Goal: Information Seeking & Learning: Learn about a topic

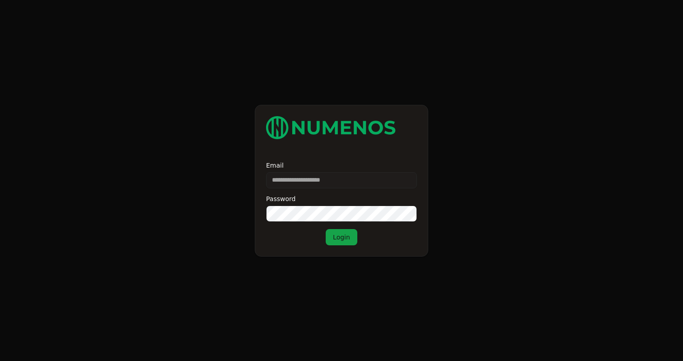
type input "**********"
click at [345, 242] on button "Login" at bounding box center [342, 237] width 32 height 16
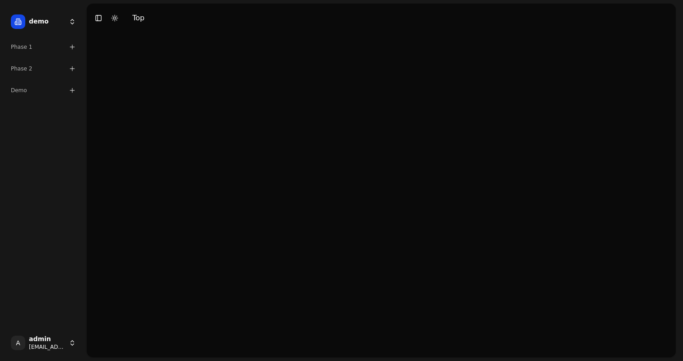
click at [74, 47] on icon at bounding box center [72, 46] width 7 height 7
click at [53, 61] on span "Foundation Model" at bounding box center [39, 61] width 56 height 9
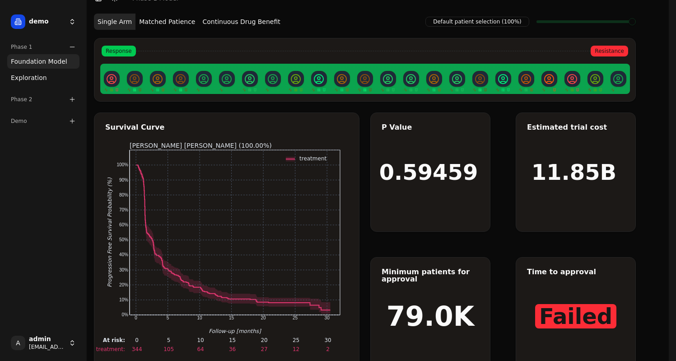
scroll to position [19, 0]
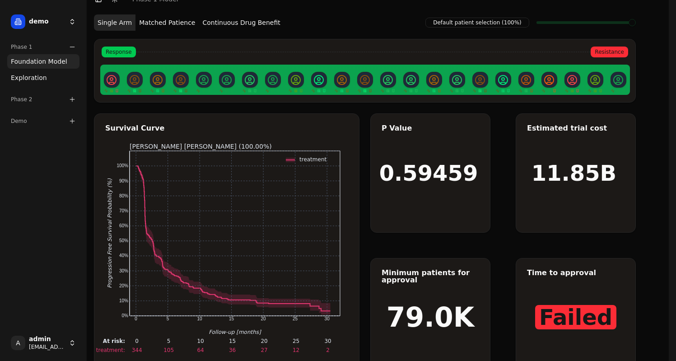
click at [151, 23] on button "Matched Patience" at bounding box center [166, 22] width 63 height 16
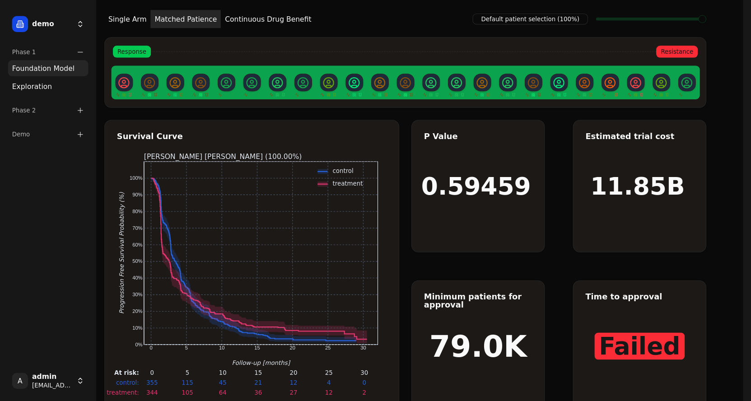
scroll to position [14, 0]
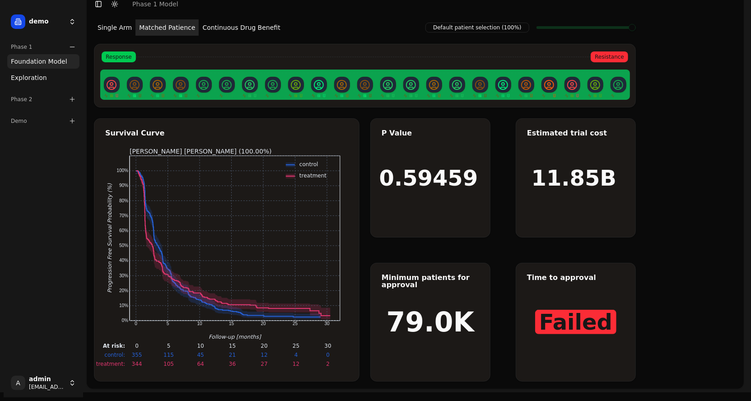
click at [124, 29] on button "Single Arm" at bounding box center [115, 27] width 42 height 16
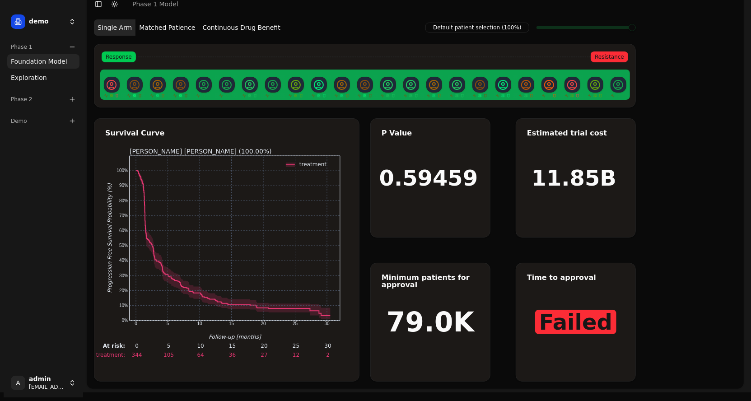
click at [162, 30] on button "Matched Patience" at bounding box center [166, 27] width 63 height 16
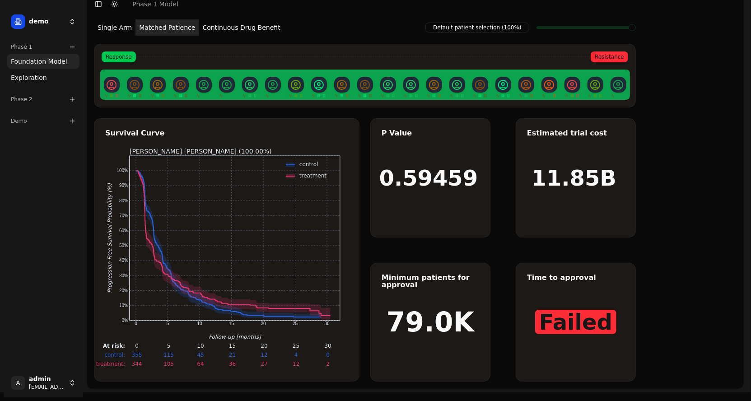
click at [48, 63] on span "Foundation Model" at bounding box center [39, 61] width 56 height 9
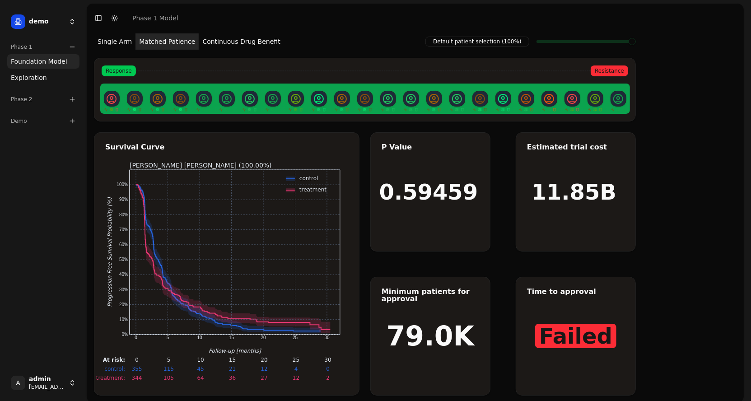
click at [37, 77] on span "Exploration" at bounding box center [29, 77] width 36 height 9
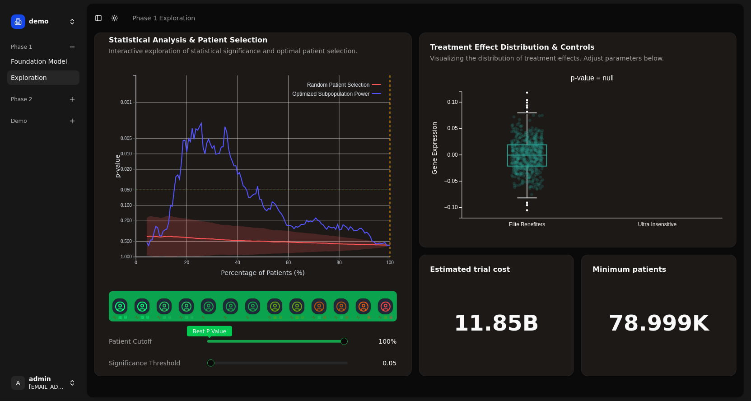
click at [36, 62] on span "Foundation Model" at bounding box center [39, 61] width 56 height 9
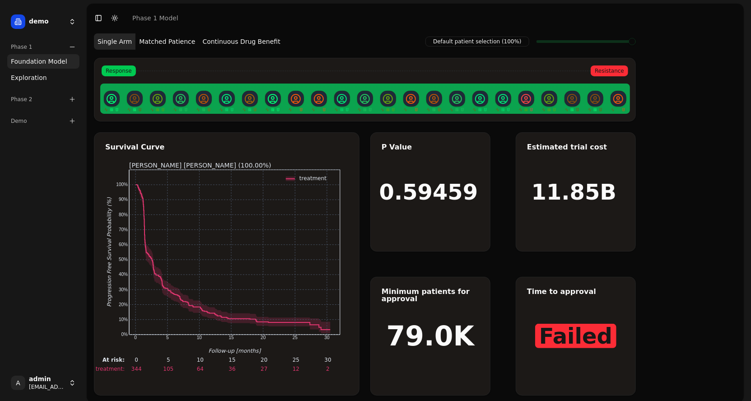
click at [174, 46] on button "Matched Patience" at bounding box center [166, 41] width 63 height 16
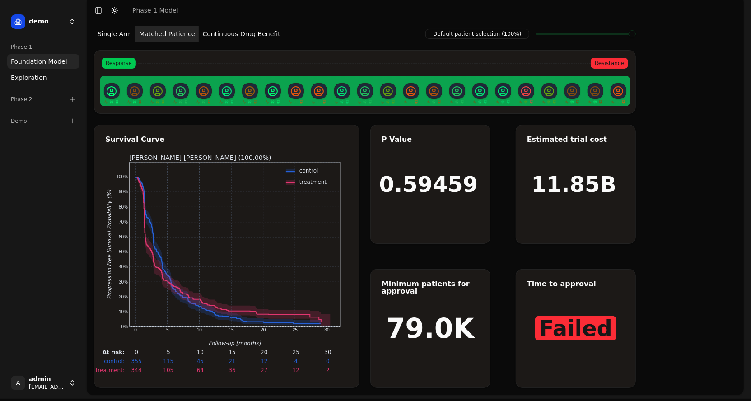
scroll to position [7, 0]
click at [224, 39] on button "Continuous Drug Benefit" at bounding box center [241, 34] width 85 height 16
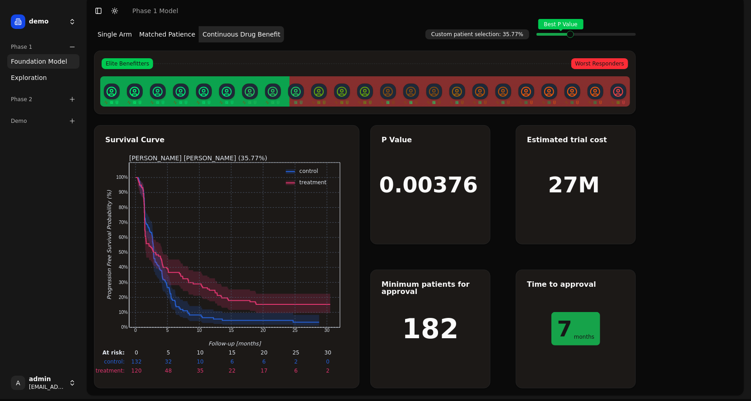
click at [72, 47] on icon at bounding box center [72, 46] width 7 height 7
click at [77, 47] on div "Phase 1" at bounding box center [43, 47] width 72 height 14
click at [58, 64] on span "Foundation Model" at bounding box center [39, 61] width 56 height 9
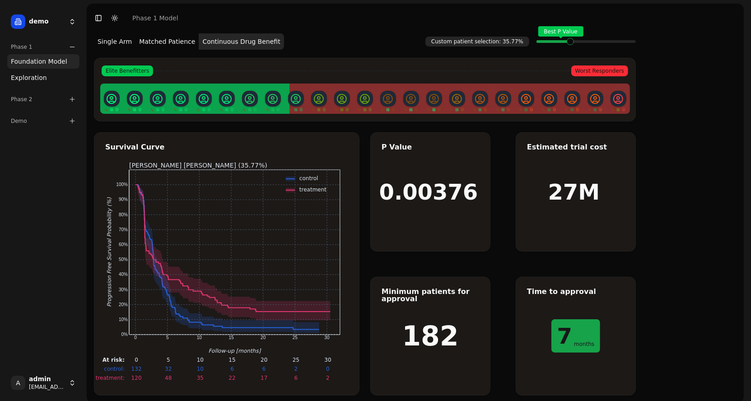
click at [33, 78] on span "Exploration" at bounding box center [29, 77] width 36 height 9
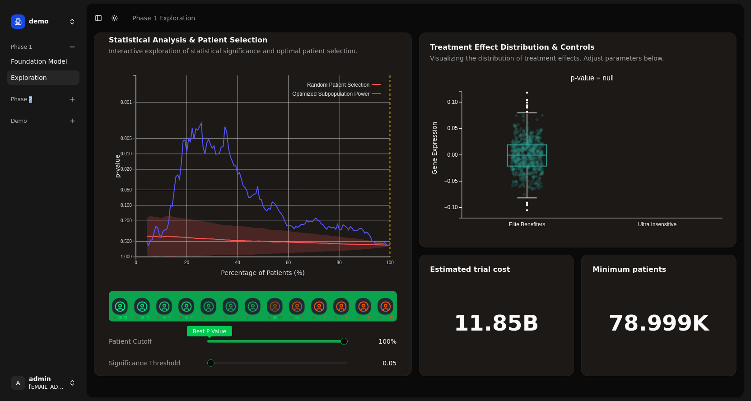
click at [28, 102] on div "Phase 2" at bounding box center [43, 99] width 72 height 14
click at [27, 126] on span "Exploration" at bounding box center [29, 130] width 36 height 9
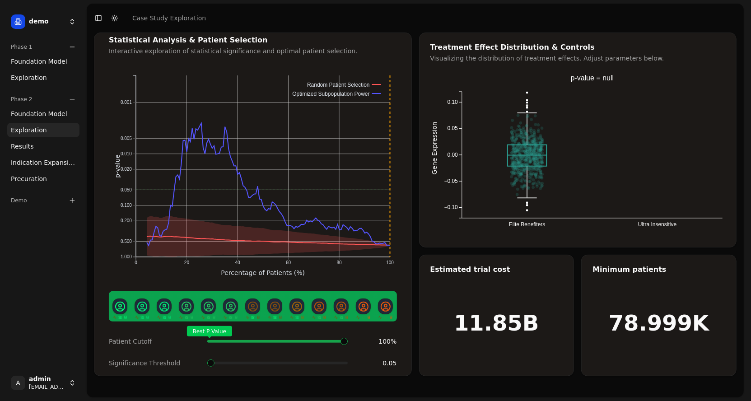
click at [35, 48] on div "Phase 1" at bounding box center [43, 47] width 72 height 14
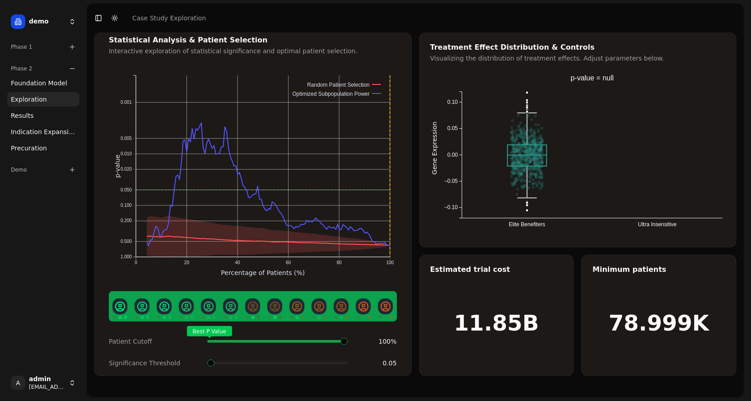
click at [35, 50] on div "Phase 1" at bounding box center [43, 47] width 72 height 14
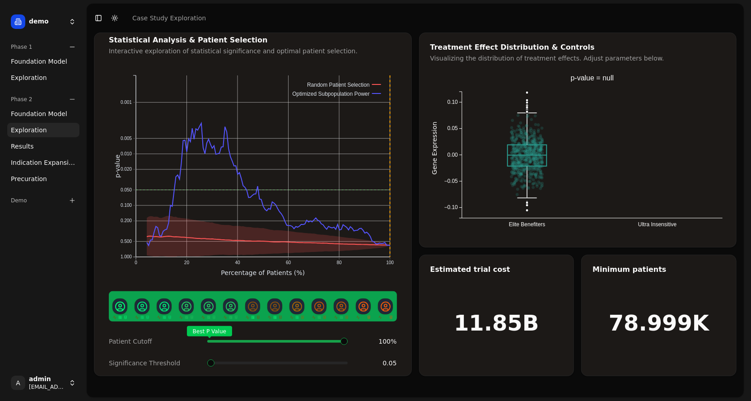
click at [35, 63] on span "Foundation Model" at bounding box center [39, 61] width 56 height 9
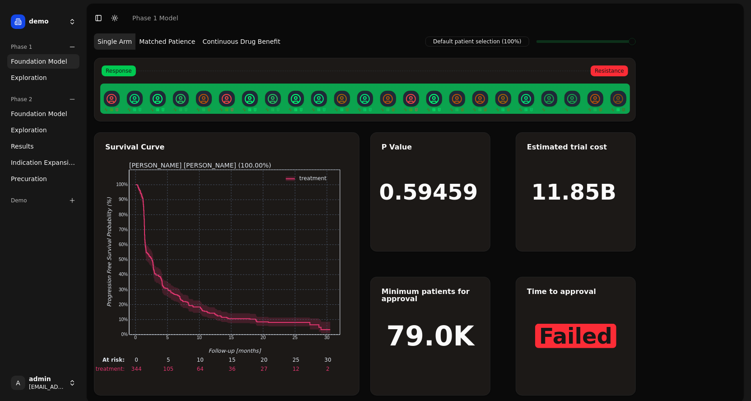
click at [163, 44] on button "Matched Patience" at bounding box center [166, 41] width 63 height 16
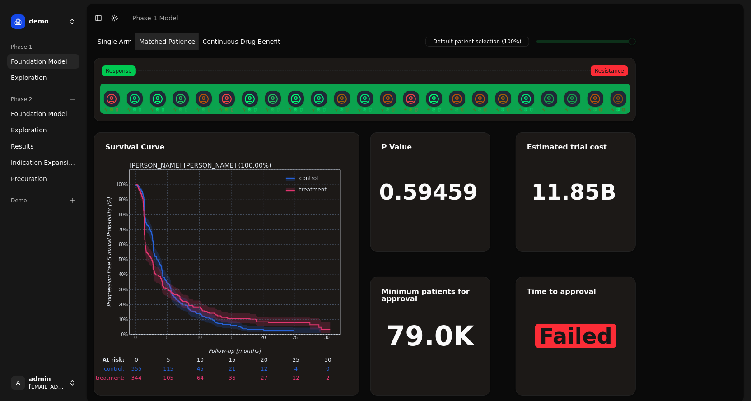
click at [115, 44] on button "Single Arm" at bounding box center [115, 41] width 42 height 16
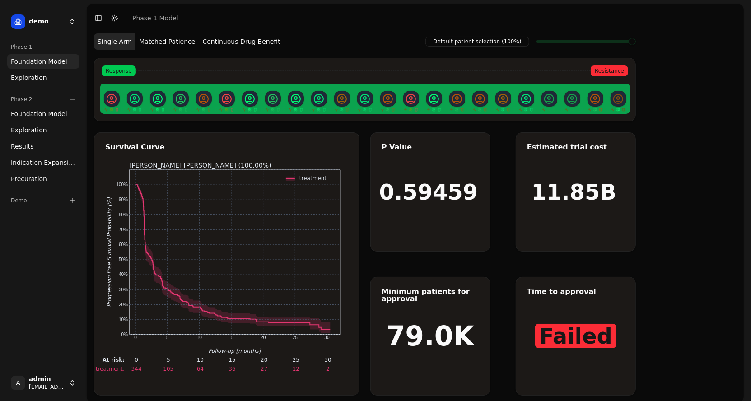
click at [168, 42] on button "Matched Patience" at bounding box center [166, 41] width 63 height 16
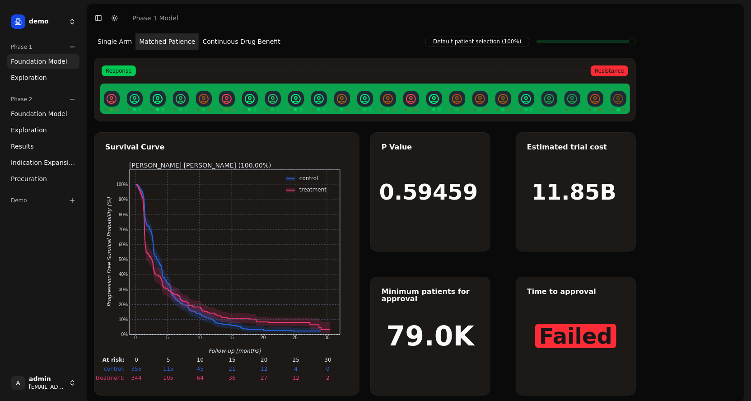
click at [242, 41] on button "Continuous Drug Benefit" at bounding box center [241, 41] width 85 height 16
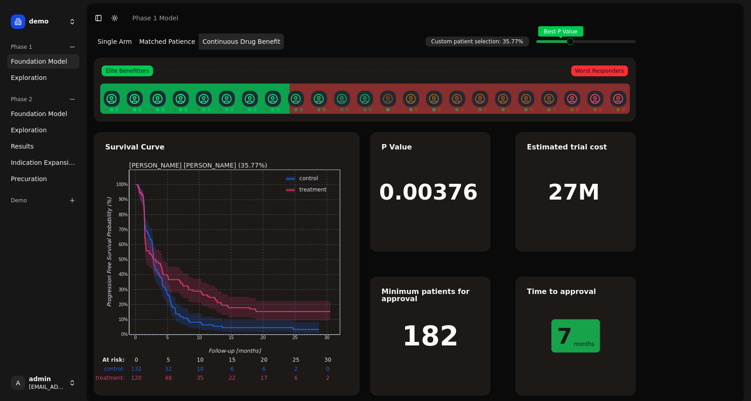
click at [50, 79] on link "Exploration" at bounding box center [43, 77] width 72 height 14
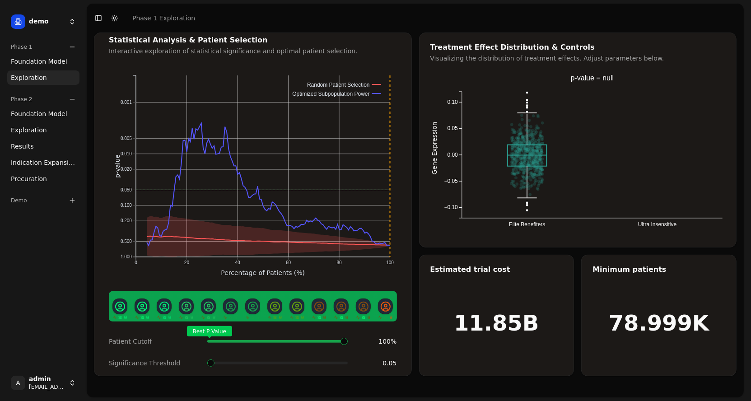
click at [49, 67] on link "Foundation Model" at bounding box center [43, 61] width 72 height 14
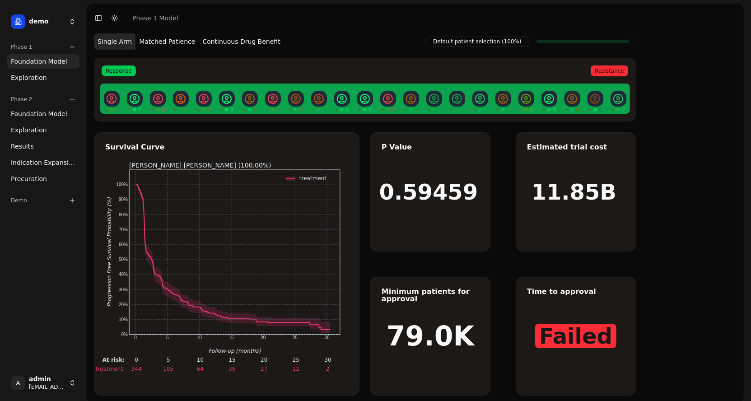
click at [162, 39] on button "Matched Patience" at bounding box center [166, 41] width 63 height 16
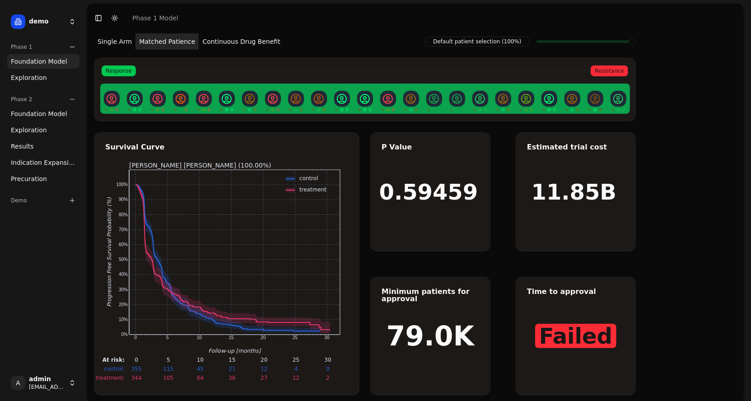
click at [113, 39] on button "Single Arm" at bounding box center [115, 41] width 42 height 16
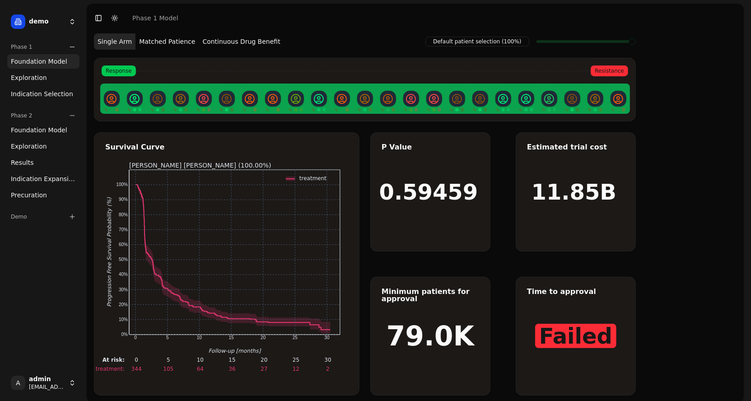
click at [166, 42] on button "Matched Patience" at bounding box center [166, 41] width 63 height 16
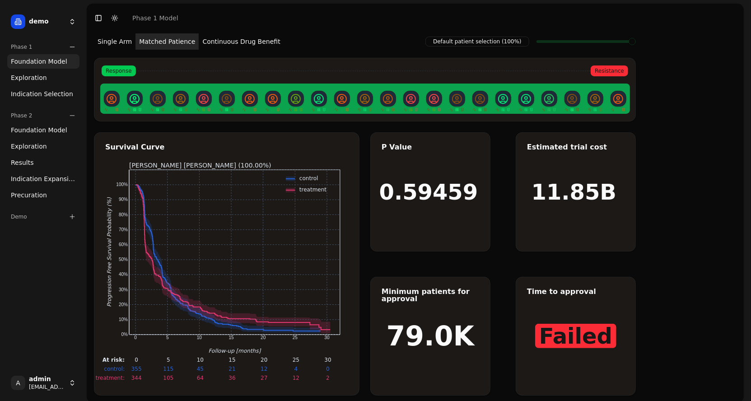
click at [49, 95] on span "Indication Selection" at bounding box center [42, 93] width 62 height 9
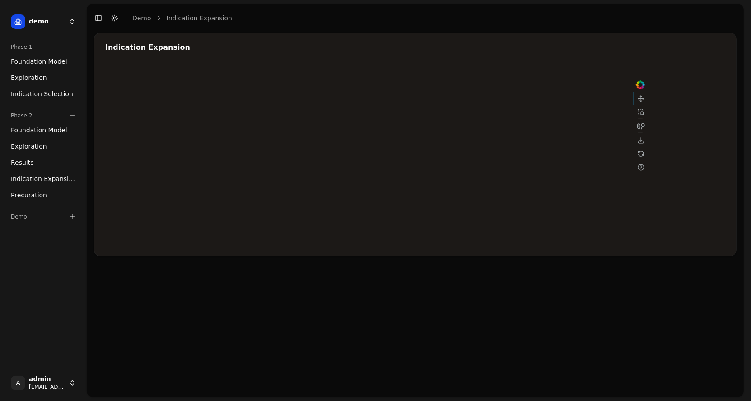
click at [535, 134] on div at bounding box center [376, 155] width 542 height 181
click at [501, 122] on div at bounding box center [376, 155] width 542 height 181
click at [475, 135] on div at bounding box center [376, 155] width 542 height 181
click at [484, 121] on div at bounding box center [376, 155] width 542 height 181
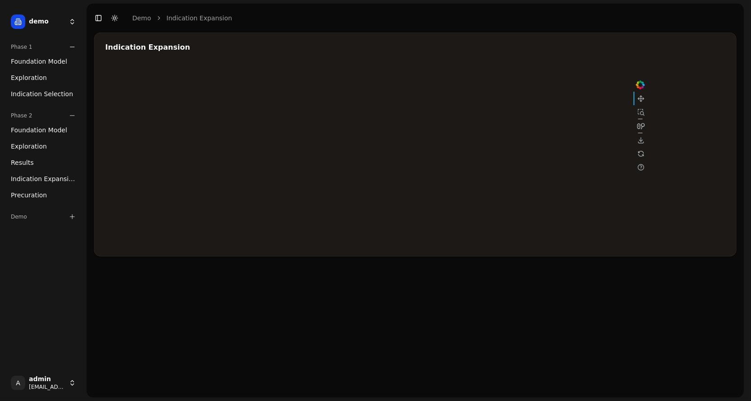
click at [548, 132] on div at bounding box center [376, 155] width 542 height 181
click at [47, 75] on link "Exploration" at bounding box center [43, 77] width 72 height 14
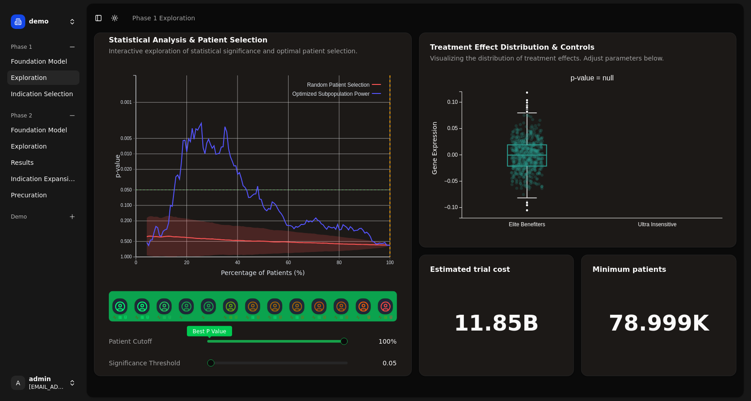
click at [48, 61] on span "Foundation Model" at bounding box center [39, 61] width 56 height 9
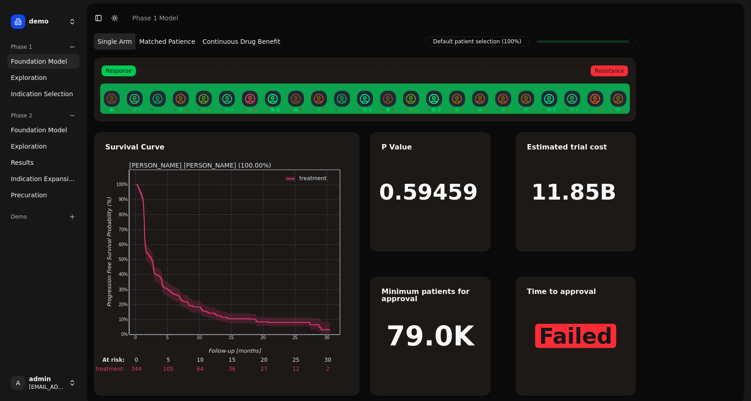
click at [163, 43] on button "Matched Patience" at bounding box center [166, 41] width 63 height 16
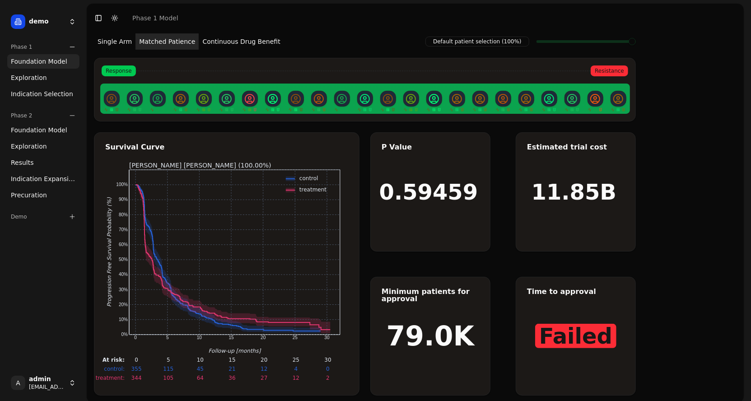
click at [163, 43] on button "Matched Patience" at bounding box center [166, 41] width 63 height 16
click at [107, 37] on button "Single Arm" at bounding box center [115, 41] width 42 height 16
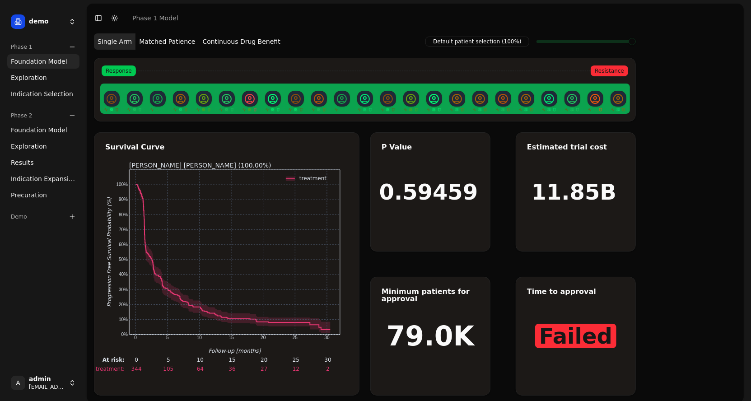
click at [165, 44] on button "Matched Patience" at bounding box center [166, 41] width 63 height 16
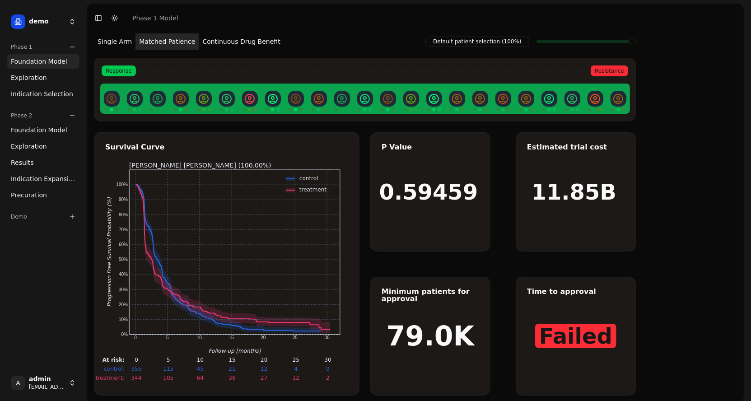
click at [254, 41] on button "Continuous Drug Benefit" at bounding box center [241, 41] width 85 height 16
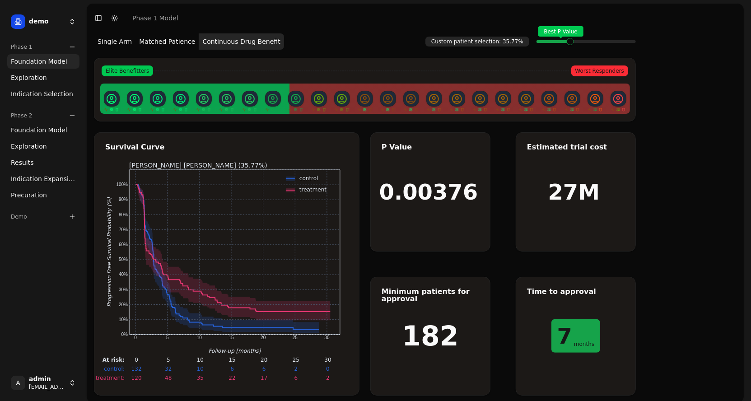
click at [156, 38] on button "Matched Patience" at bounding box center [166, 41] width 63 height 16
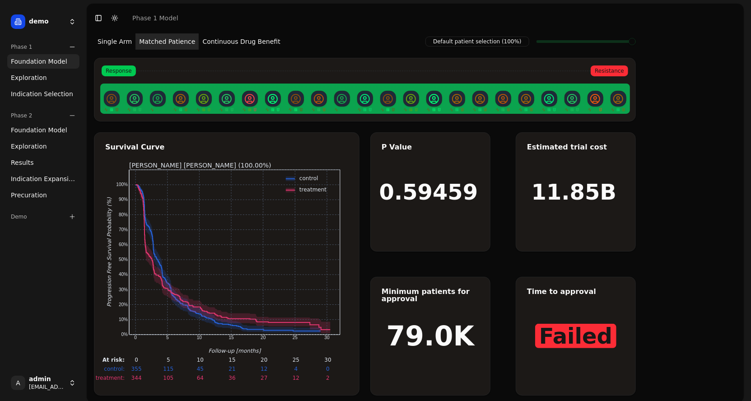
click at [110, 41] on button "Single Arm" at bounding box center [115, 41] width 42 height 16
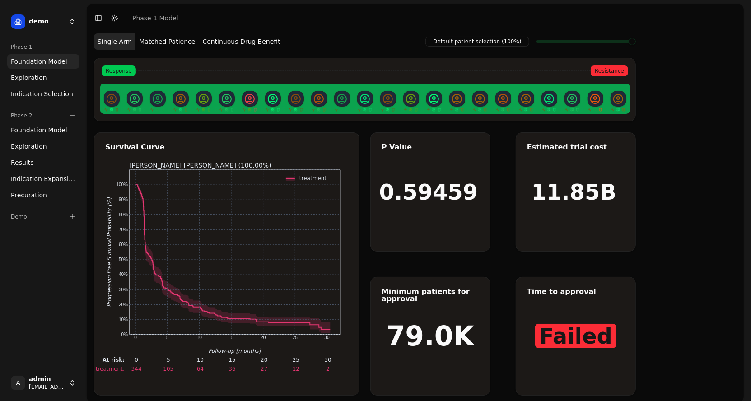
click at [177, 47] on button "Matched Patience" at bounding box center [166, 41] width 63 height 16
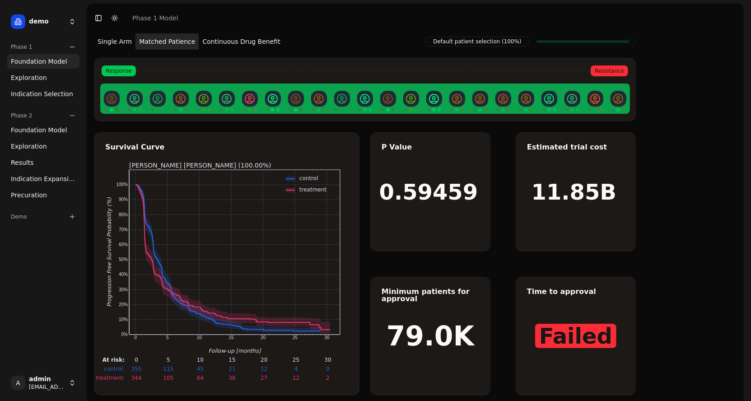
click at [230, 40] on button "Continuous Drug Benefit" at bounding box center [241, 41] width 85 height 16
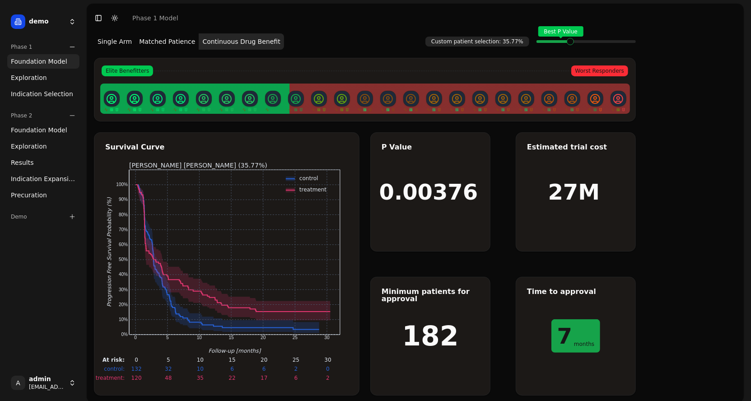
click at [154, 38] on button "Matched Patience" at bounding box center [166, 41] width 63 height 16
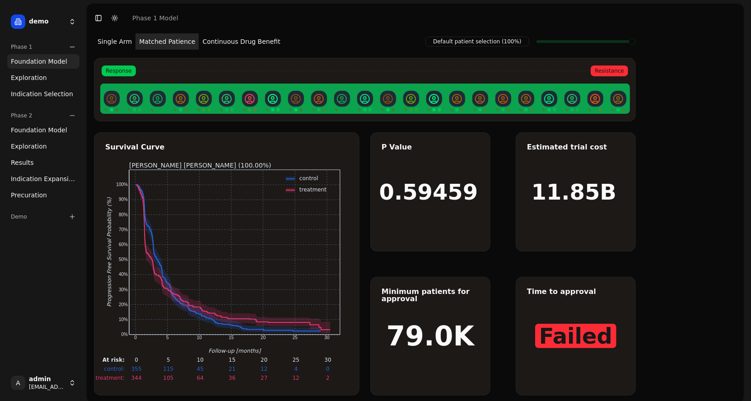
click at [66, 47] on div "Phase 1" at bounding box center [43, 47] width 72 height 14
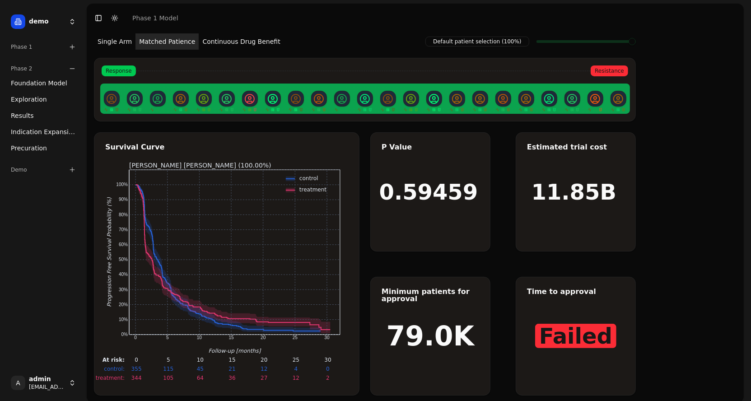
click at [69, 71] on icon at bounding box center [72, 68] width 7 height 7
click at [50, 96] on div "Demo" at bounding box center [43, 90] width 72 height 14
click at [49, 61] on div "Phase 2" at bounding box center [43, 68] width 72 height 14
click at [45, 83] on span "Foundation Model" at bounding box center [39, 83] width 56 height 9
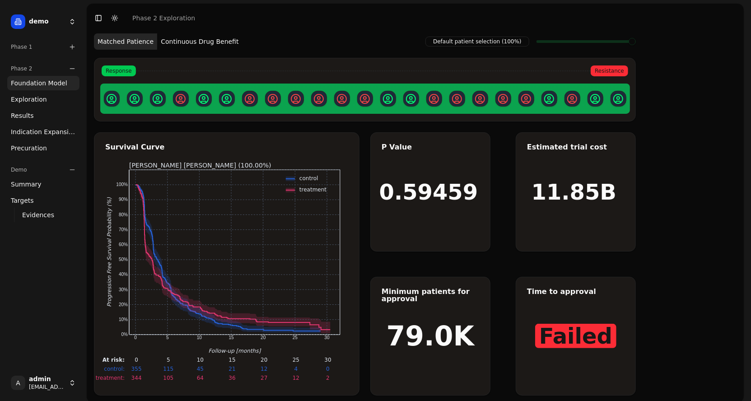
click at [203, 41] on button "Continuous Drug Benefit" at bounding box center [199, 41] width 85 height 16
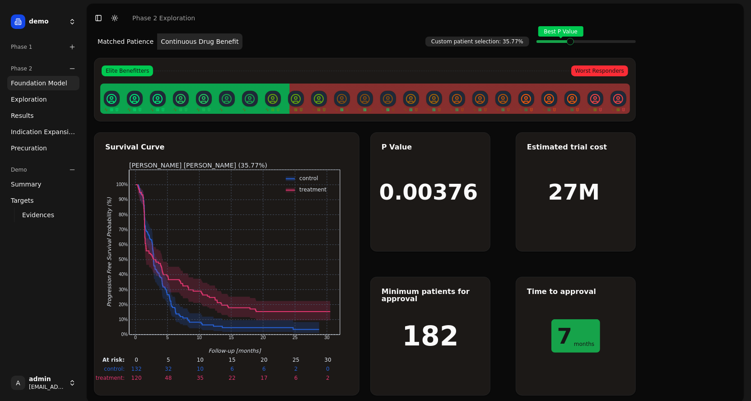
click at [42, 101] on span "Exploration" at bounding box center [29, 99] width 36 height 9
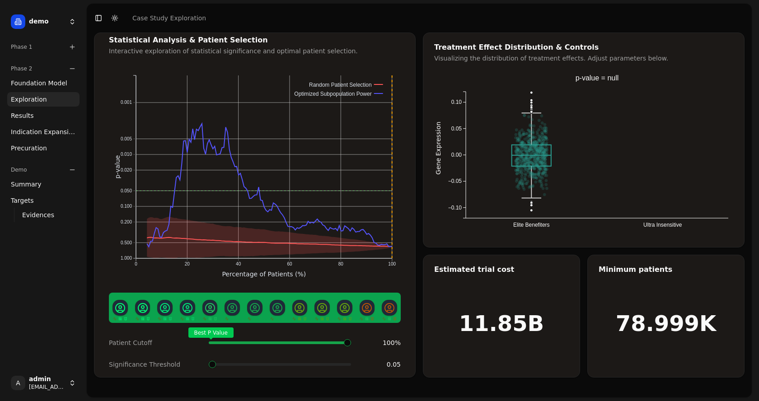
click at [54, 130] on span "Indication Expansion" at bounding box center [43, 131] width 65 height 9
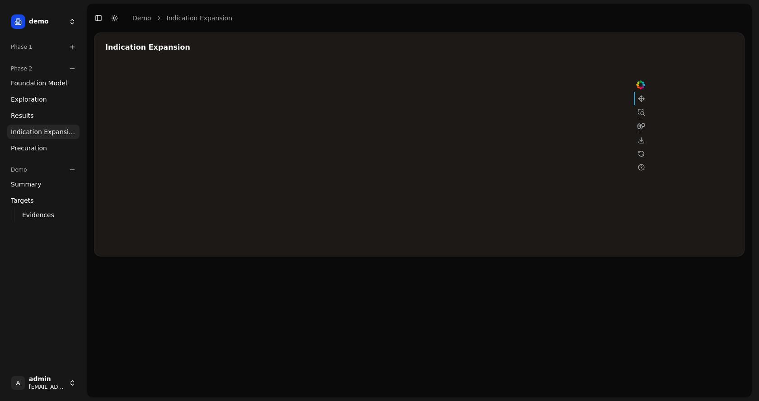
click at [491, 135] on div at bounding box center [376, 155] width 542 height 181
click at [476, 135] on div at bounding box center [376, 155] width 542 height 181
click at [54, 87] on span "Foundation Model" at bounding box center [39, 83] width 56 height 9
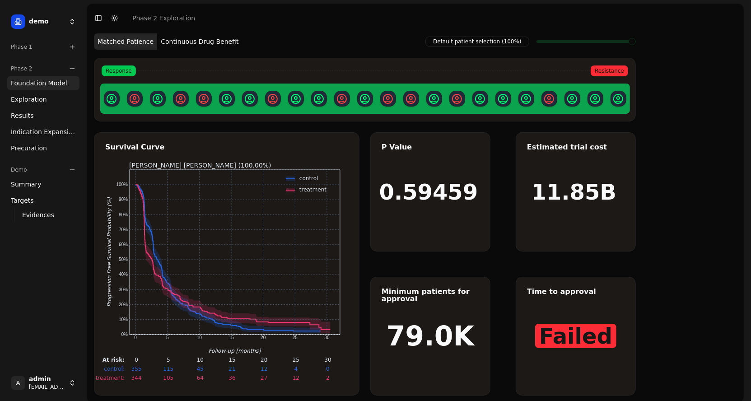
click at [36, 135] on span "Indication Expansion" at bounding box center [43, 131] width 65 height 9
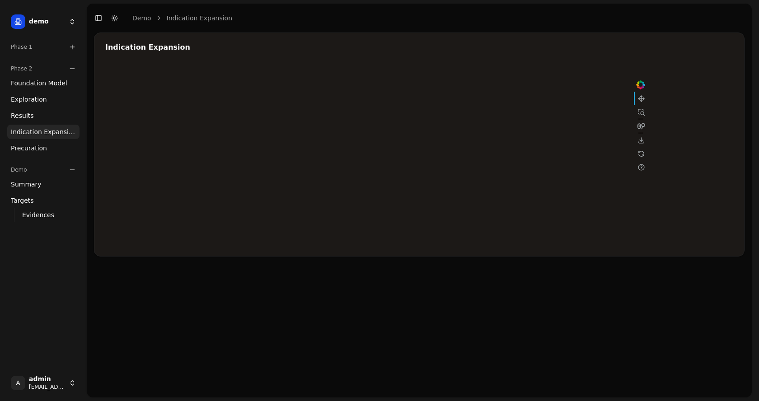
click at [484, 135] on div at bounding box center [376, 155] width 542 height 181
click at [433, 150] on div at bounding box center [376, 155] width 542 height 181
click at [434, 153] on div at bounding box center [376, 155] width 542 height 181
click at [483, 134] on div at bounding box center [376, 155] width 542 height 181
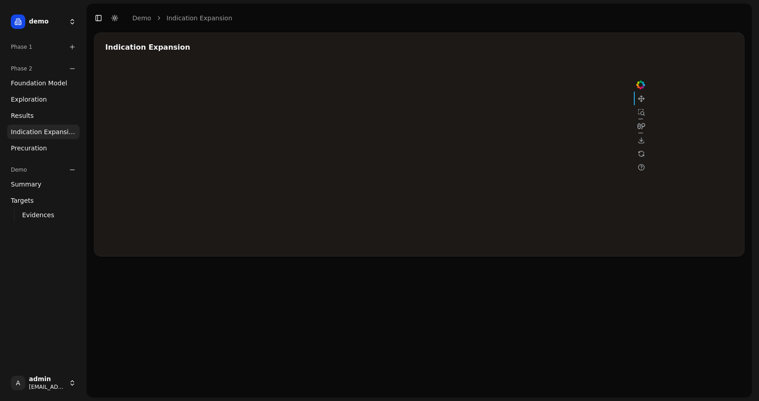
click at [431, 156] on div at bounding box center [376, 155] width 542 height 181
click at [26, 115] on span "Results" at bounding box center [22, 115] width 23 height 9
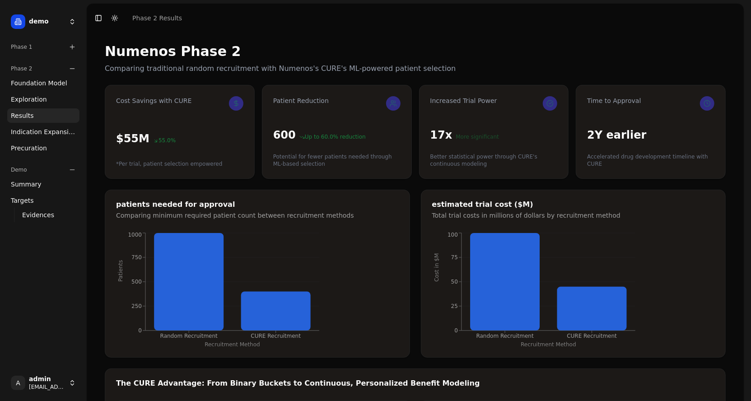
click at [43, 128] on span "Indication Expansion" at bounding box center [43, 131] width 65 height 9
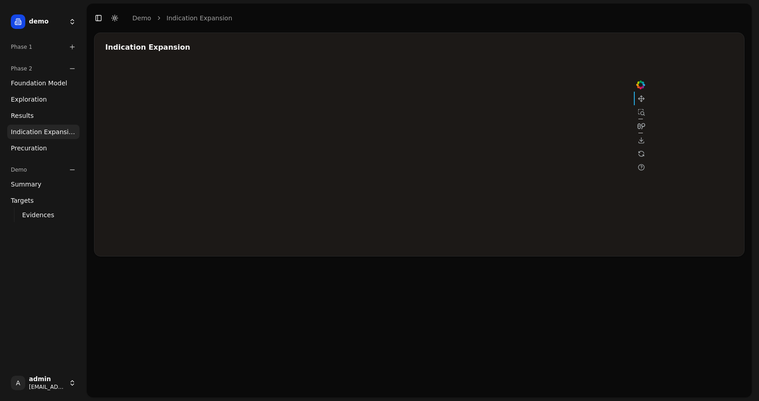
click at [482, 136] on div at bounding box center [376, 155] width 542 height 181
click at [483, 125] on div at bounding box center [376, 155] width 542 height 181
drag, startPoint x: 213, startPoint y: 207, endPoint x: 223, endPoint y: 198, distance: 13.8
click at [223, 198] on div at bounding box center [376, 155] width 542 height 181
